Goal: Transaction & Acquisition: Download file/media

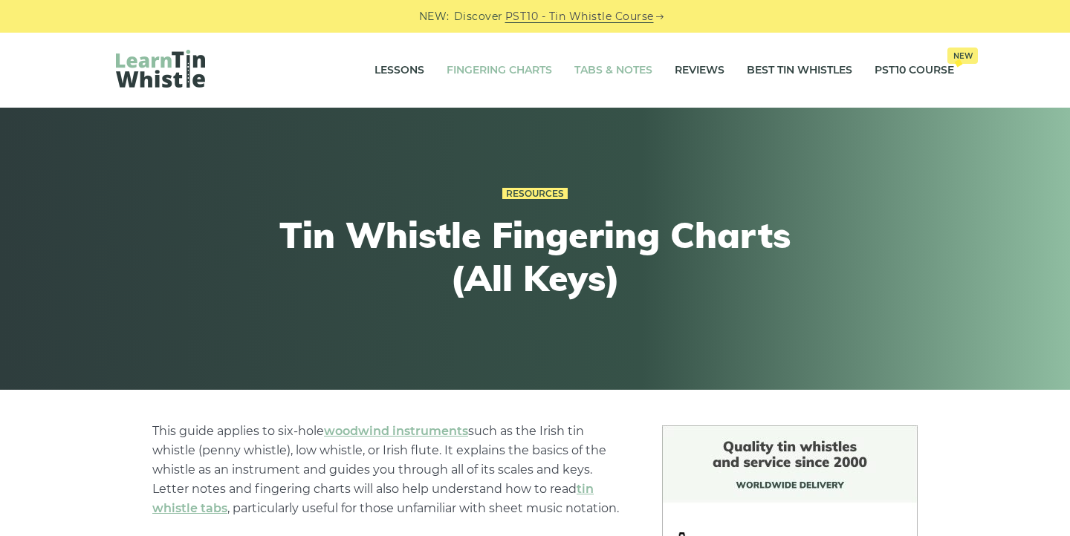
click at [616, 65] on link "Tabs & Notes" at bounding box center [613, 70] width 78 height 37
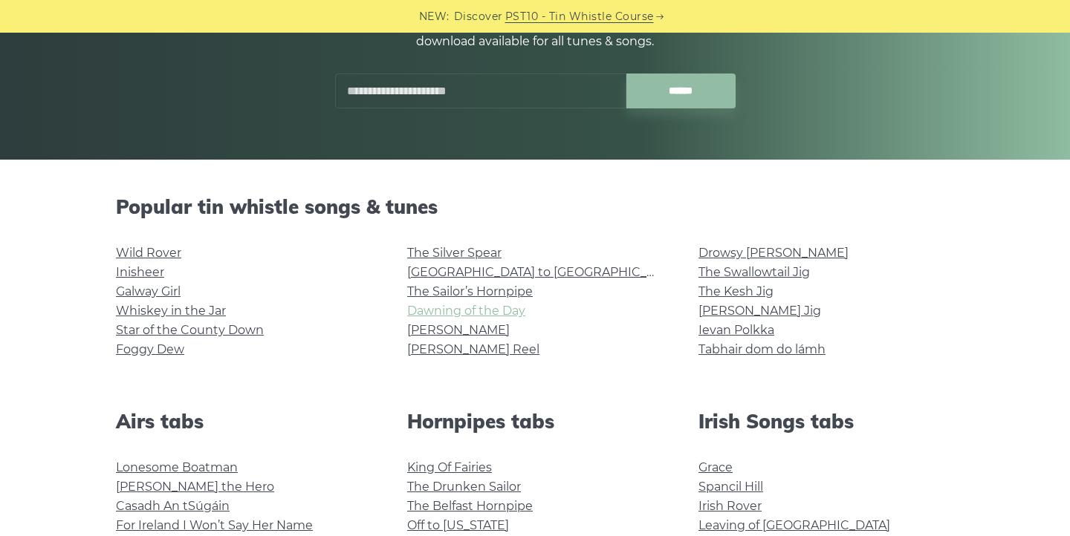
click at [490, 311] on link "Dawning of the Day" at bounding box center [466, 311] width 118 height 14
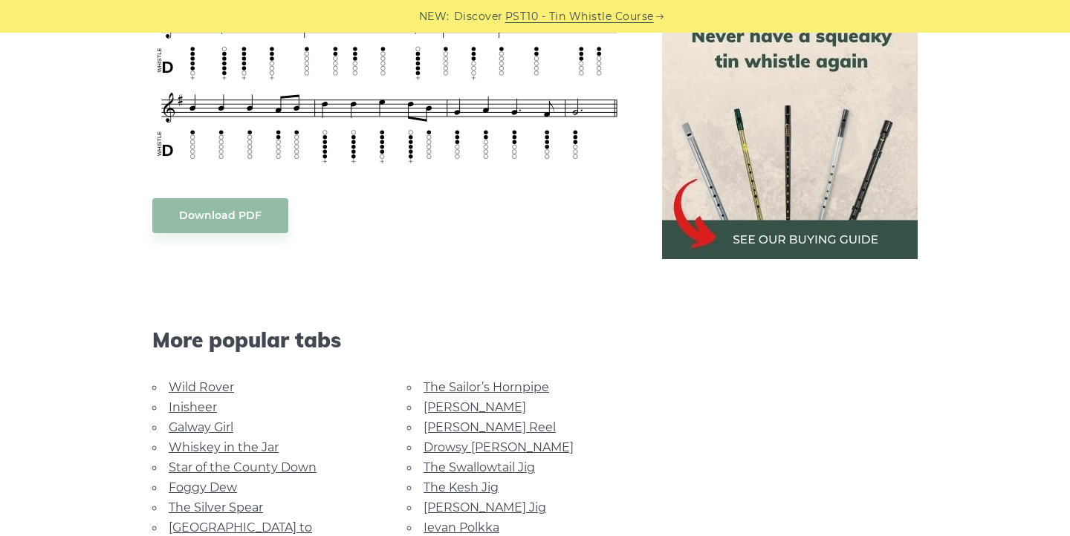
scroll to position [701, 0]
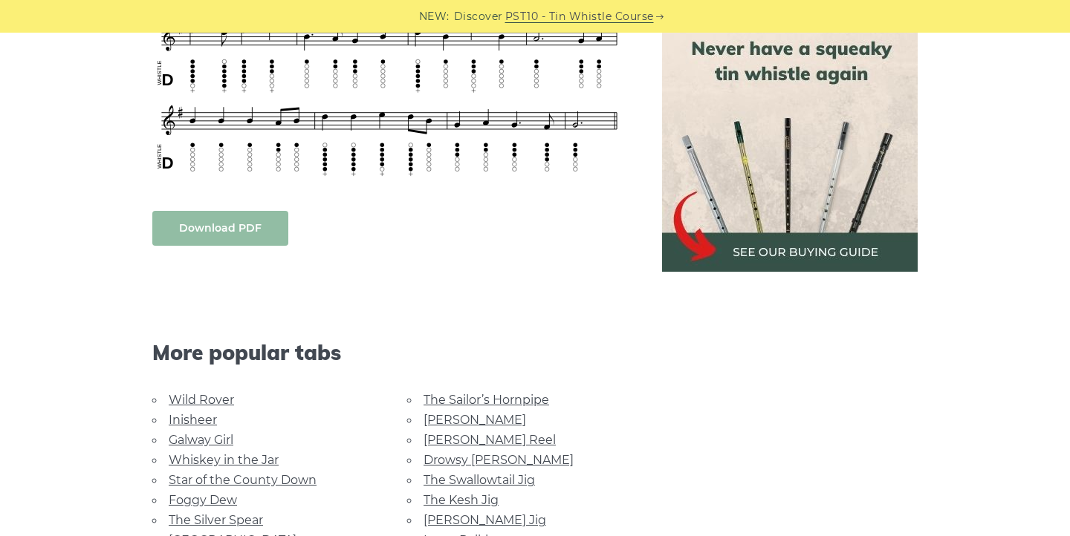
click at [221, 228] on link "Download PDF" at bounding box center [220, 228] width 136 height 35
